Goal: Task Accomplishment & Management: Manage account settings

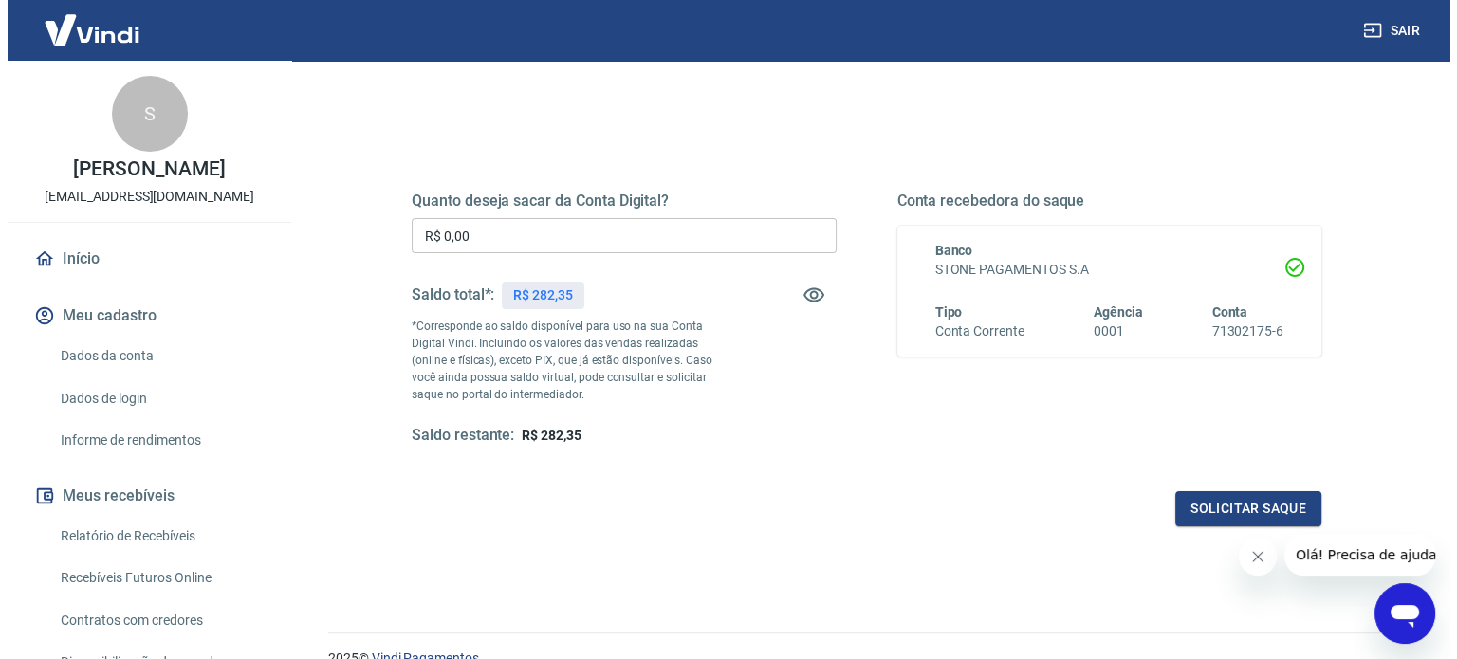
scroll to position [95, 0]
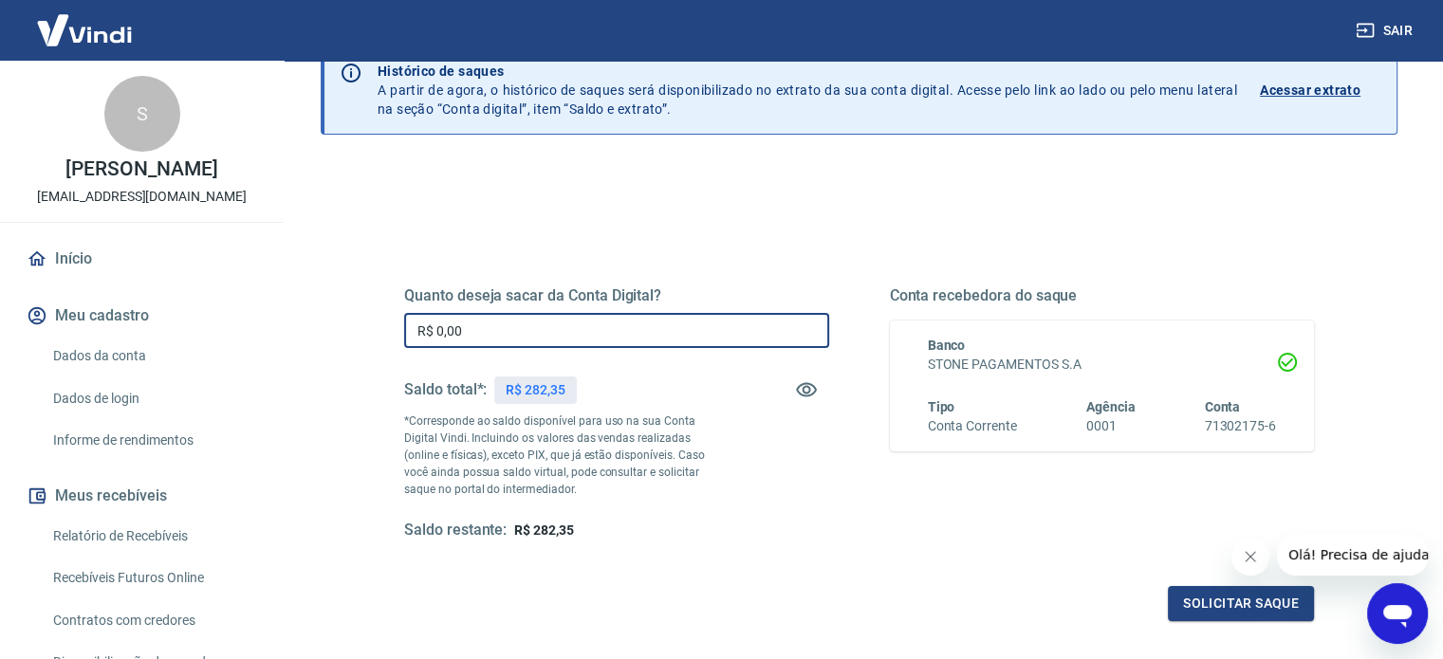
drag, startPoint x: 496, startPoint y: 330, endPoint x: 410, endPoint y: 334, distance: 86.4
click at [410, 334] on input "R$ 0,00" at bounding box center [616, 330] width 425 height 35
type input "R$ 282,35"
click at [1231, 602] on button "Solicitar saque" at bounding box center [1241, 603] width 146 height 35
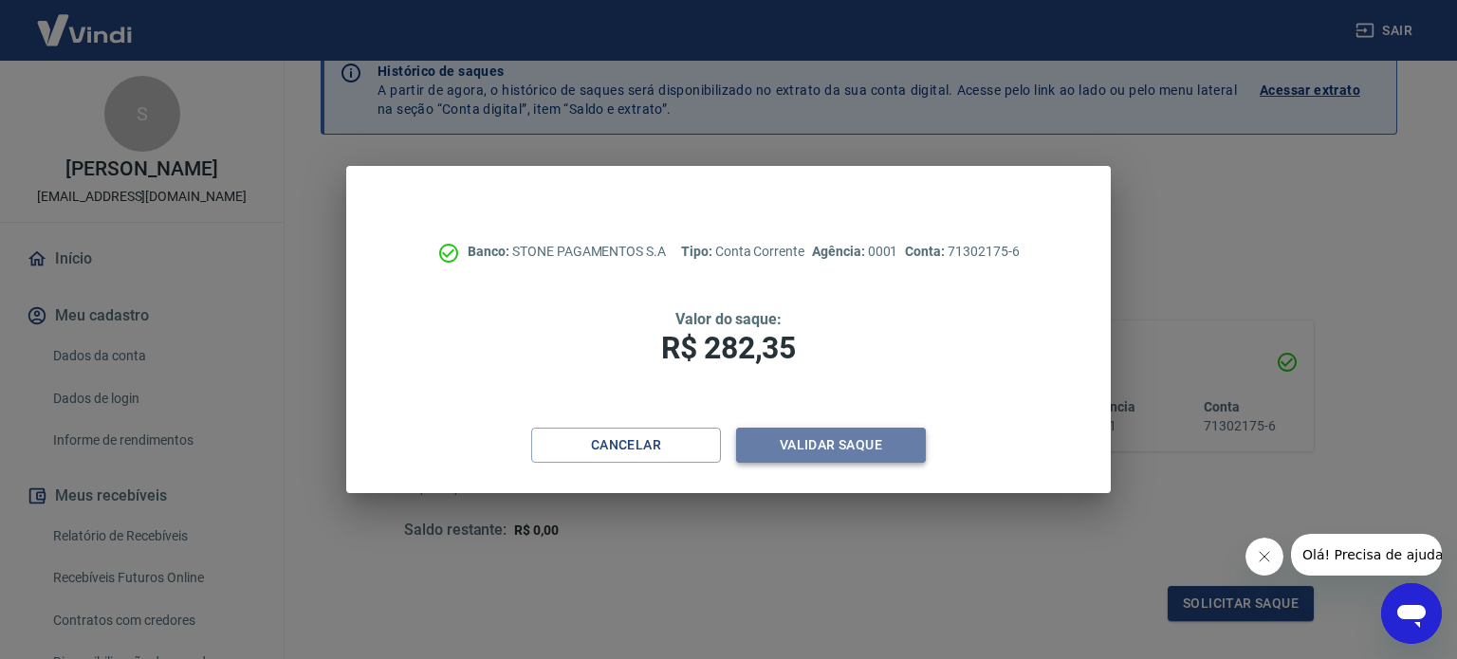
click at [833, 443] on button "Validar saque" at bounding box center [831, 445] width 190 height 35
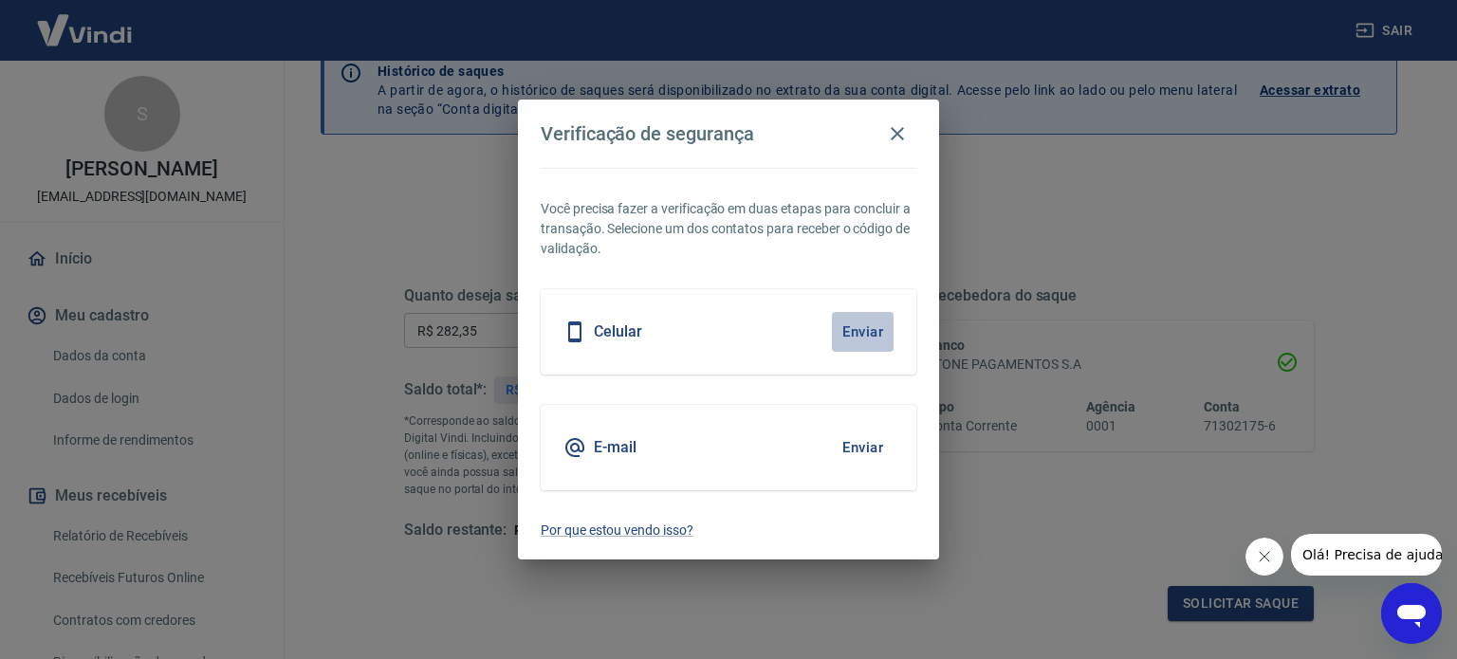
click at [862, 325] on button "Enviar" at bounding box center [863, 332] width 62 height 40
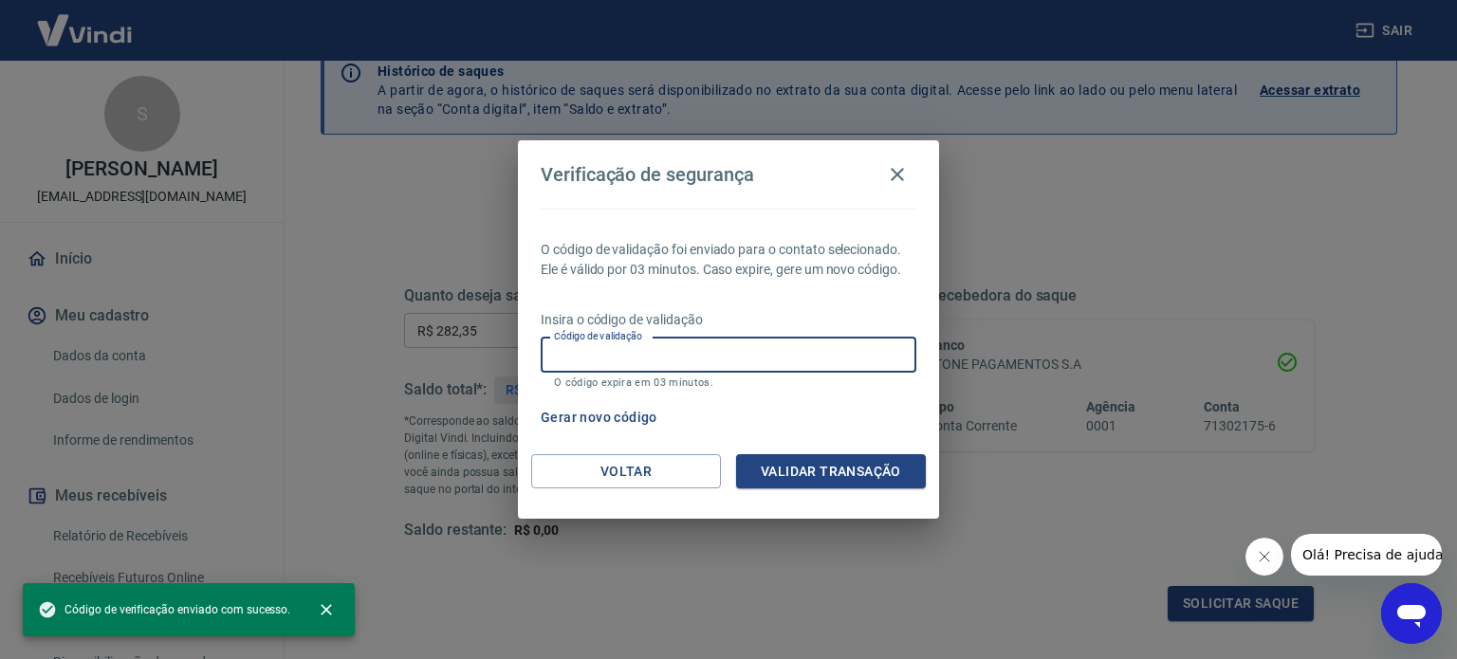
click at [725, 350] on input "Código de validação" at bounding box center [729, 355] width 376 height 35
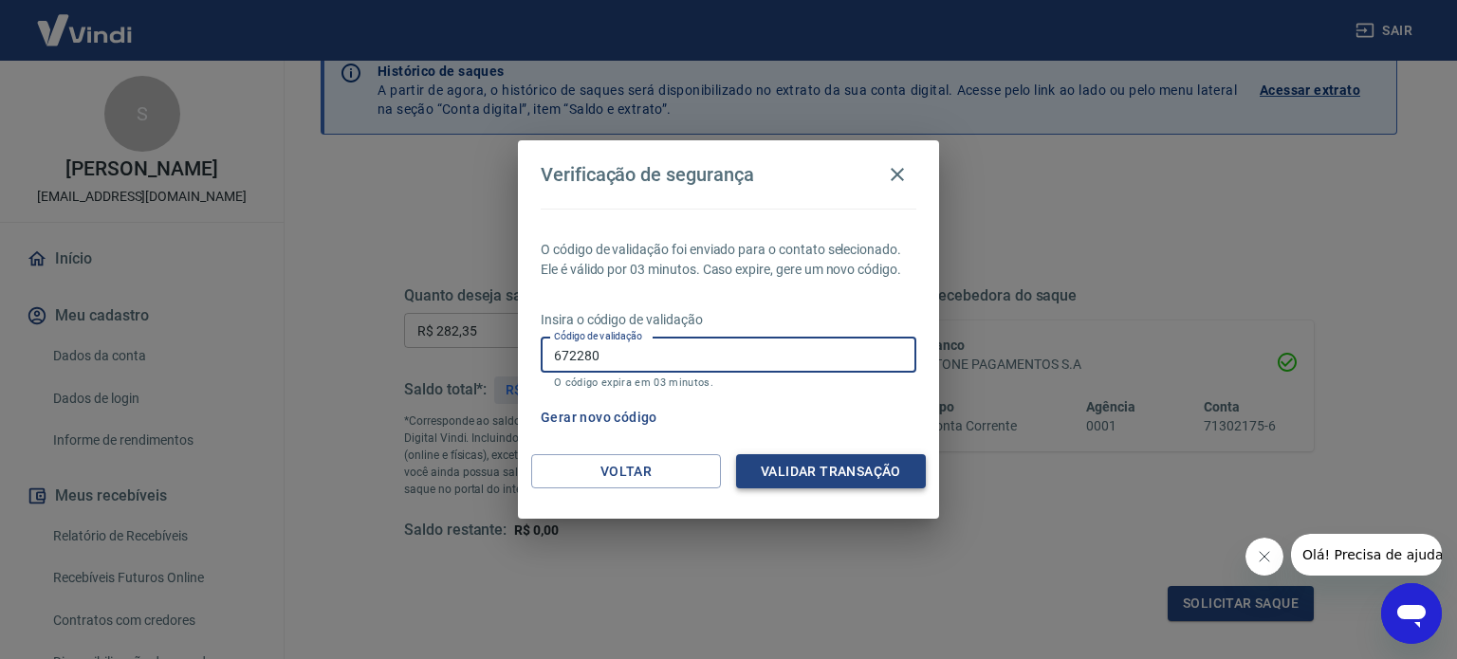
type input "672280"
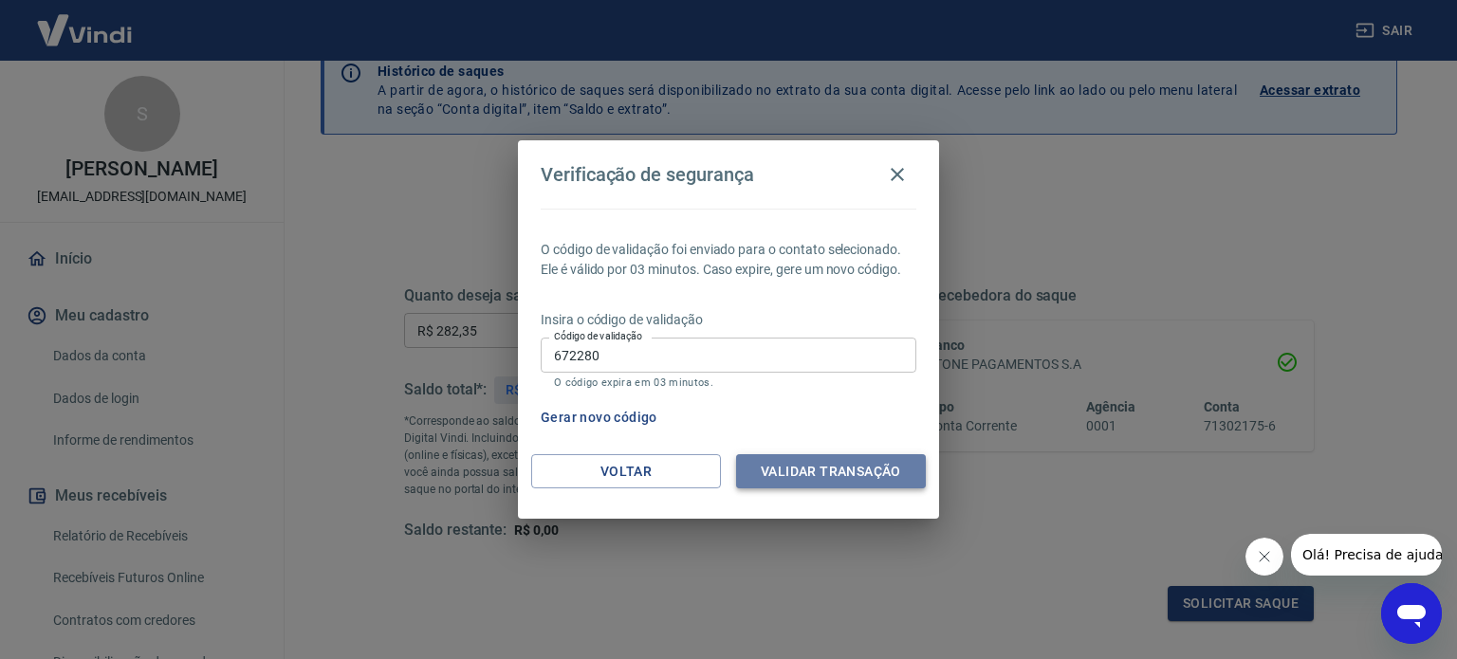
click at [858, 474] on button "Validar transação" at bounding box center [831, 471] width 190 height 35
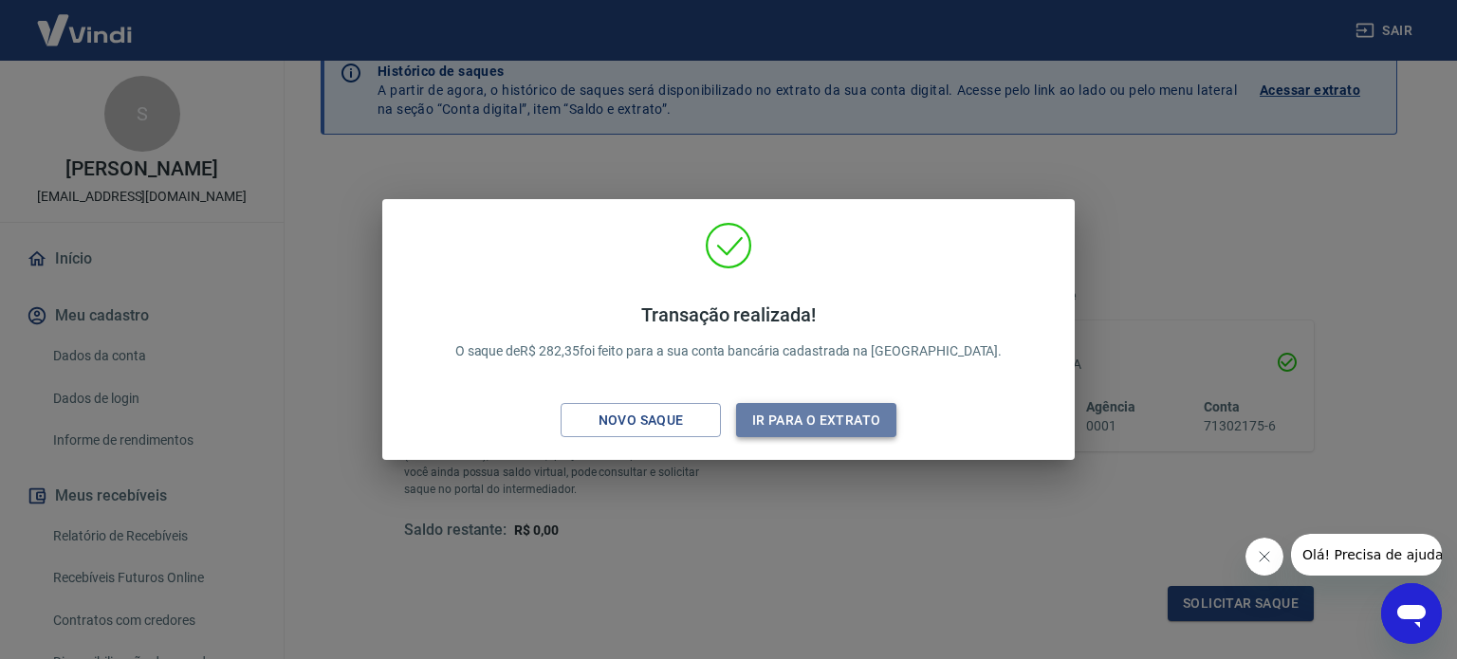
click at [801, 413] on button "Ir para o extrato" at bounding box center [816, 420] width 160 height 35
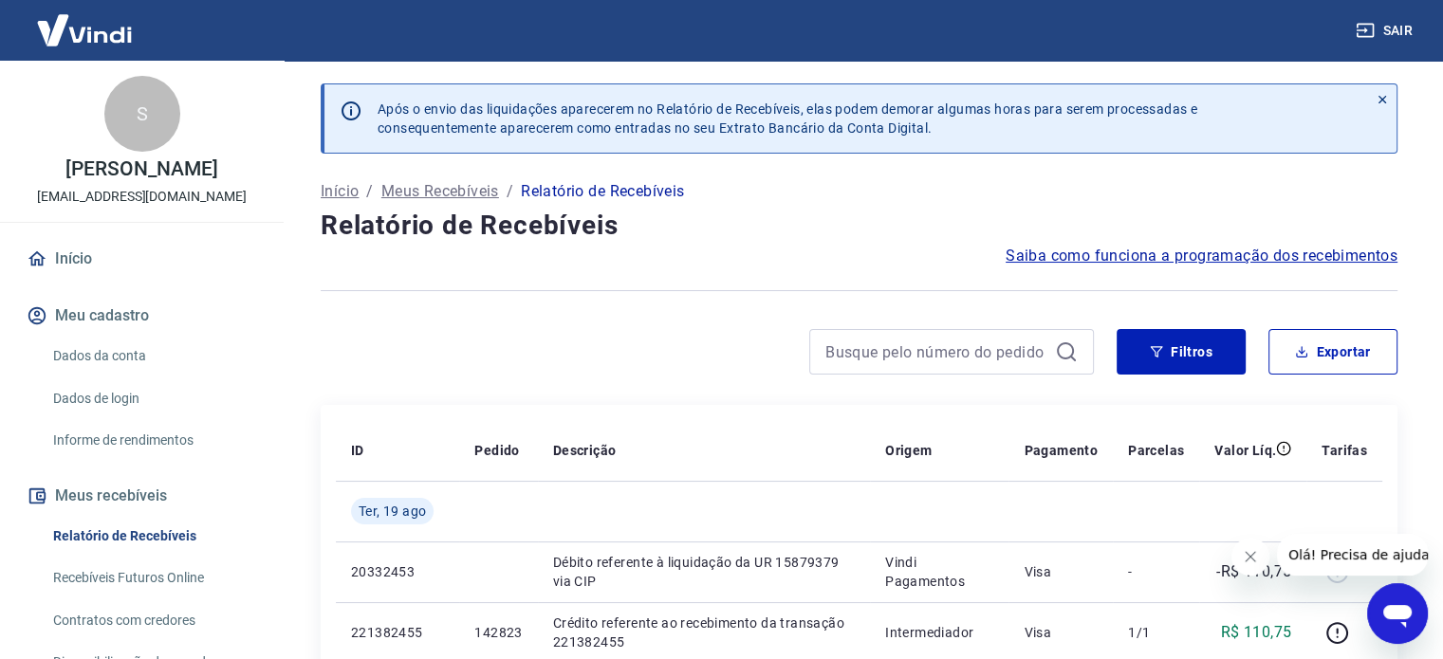
click at [86, 33] on img at bounding box center [84, 30] width 123 height 58
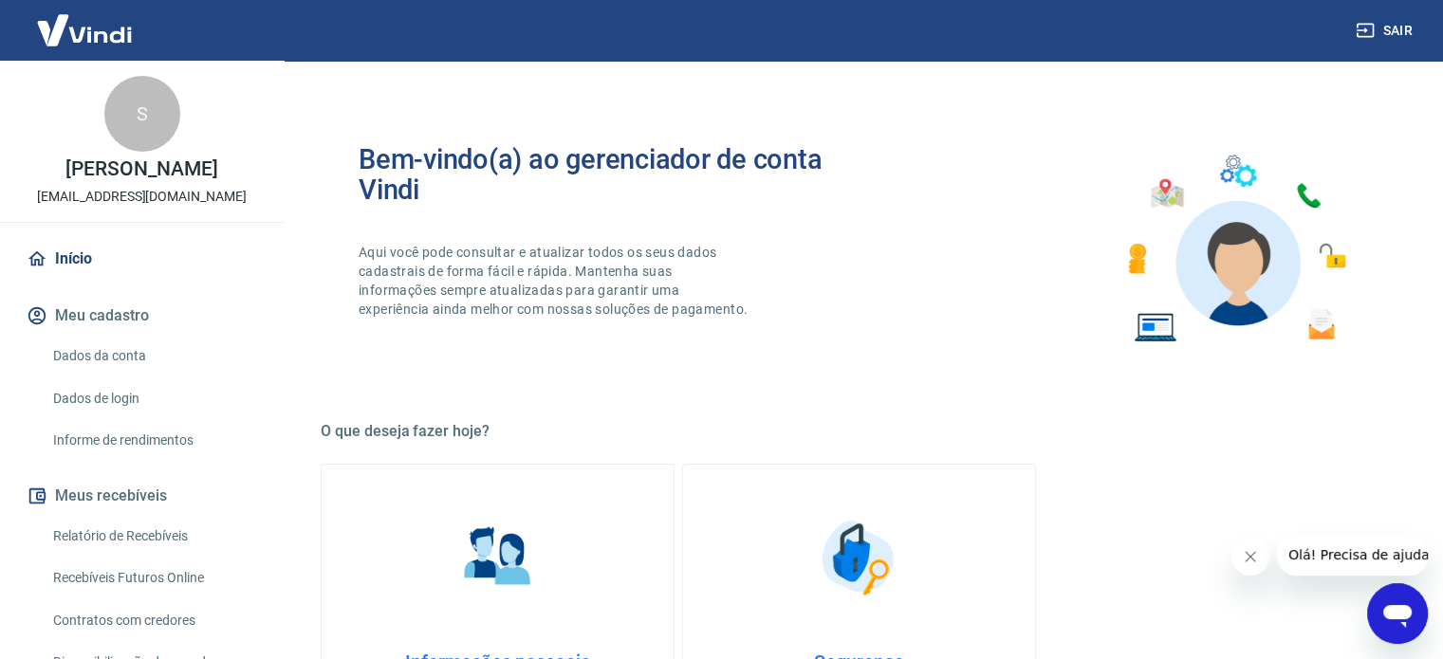
click at [76, 253] on link "Início" at bounding box center [142, 259] width 238 height 42
click at [68, 258] on link "Início" at bounding box center [142, 259] width 238 height 42
